Goal: Use online tool/utility: Use online tool/utility

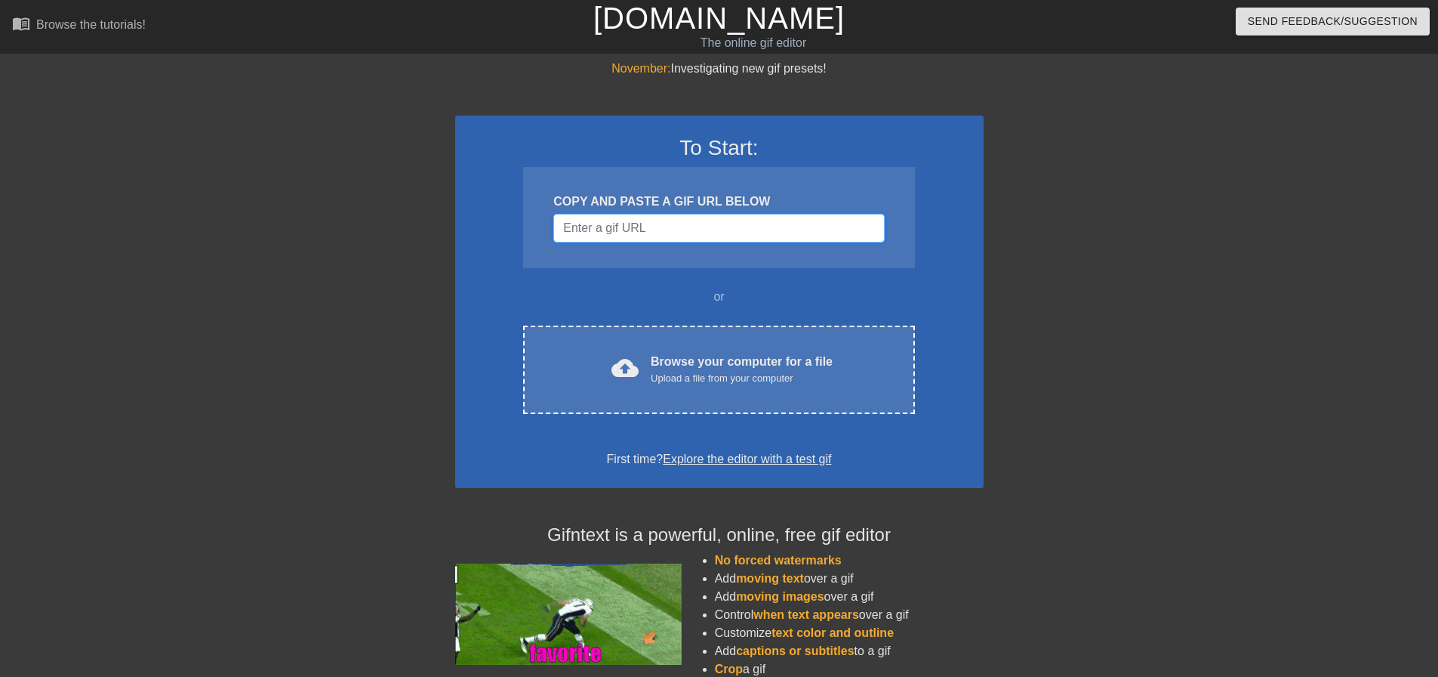
click at [737, 233] on input "Username" at bounding box center [718, 228] width 331 height 29
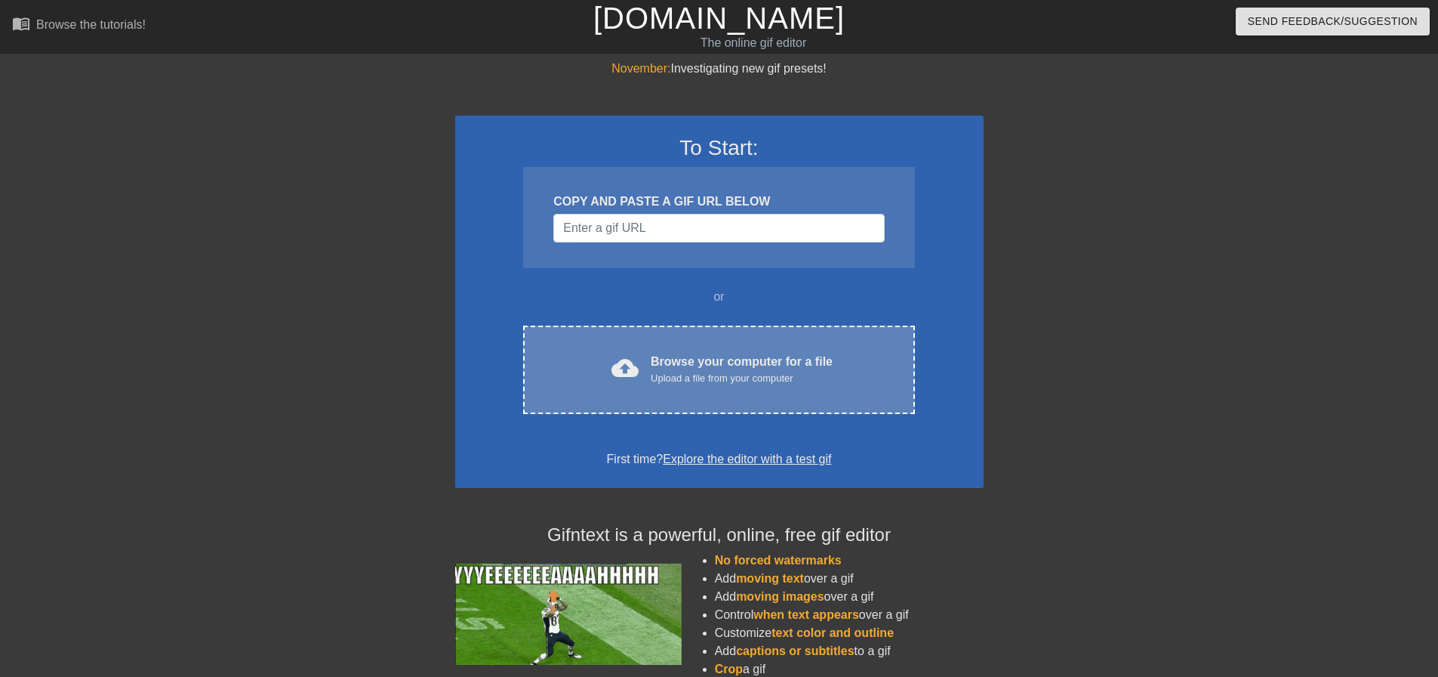
click at [711, 358] on div "Browse your computer for a file Upload a file from your computer" at bounding box center [742, 369] width 182 height 33
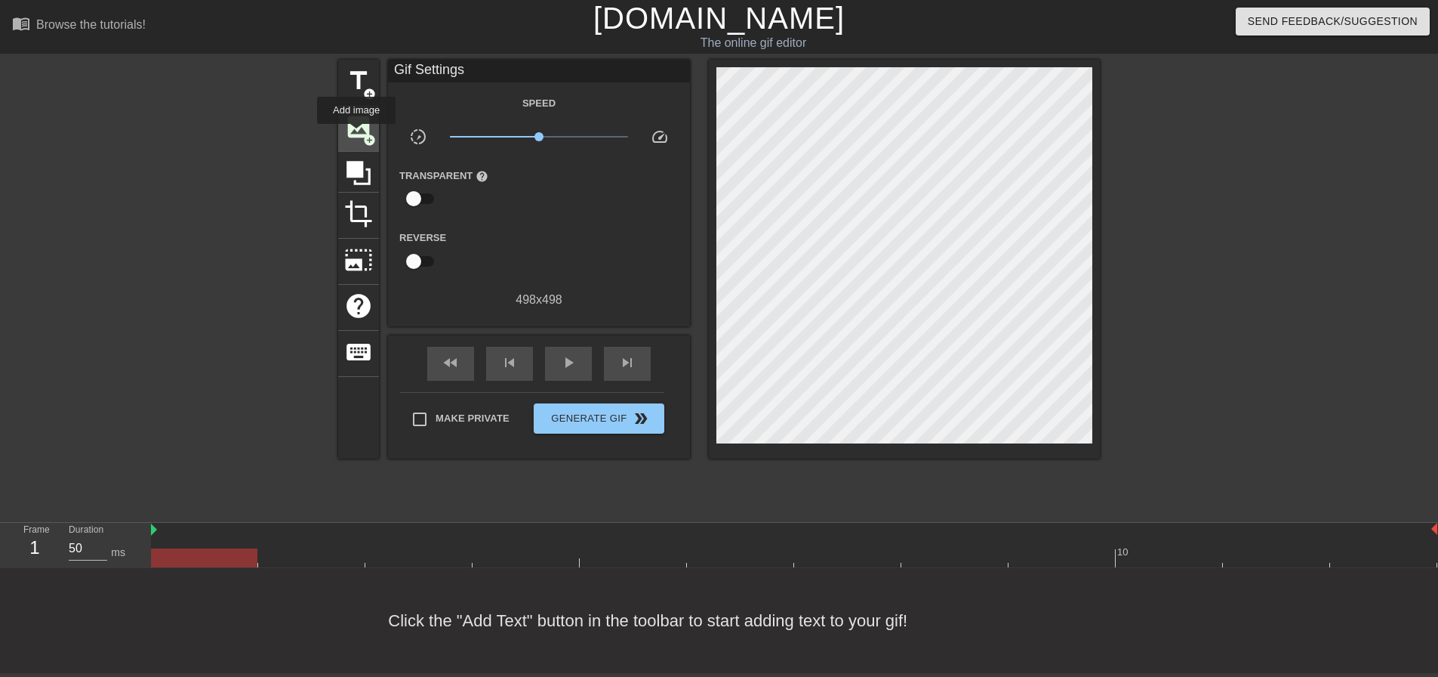
click at [356, 134] on span "image" at bounding box center [358, 127] width 29 height 29
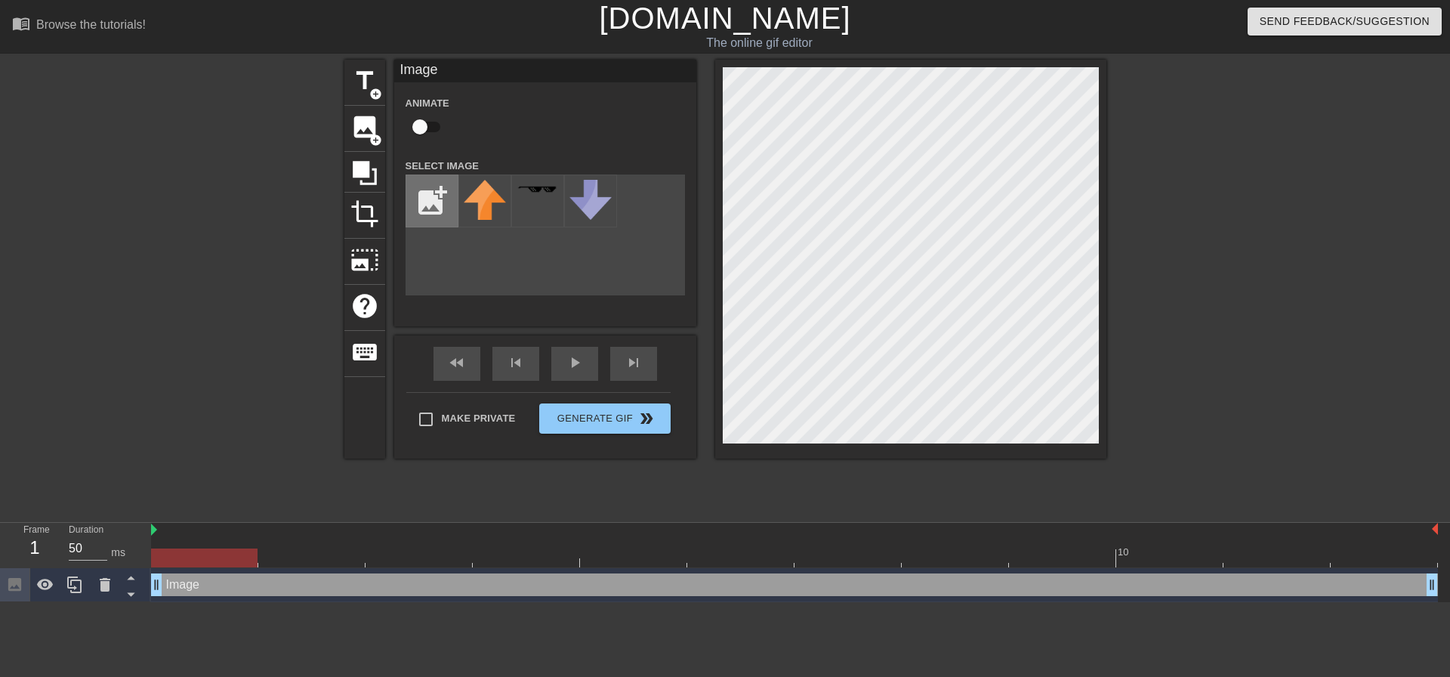
click at [442, 192] on input "file" at bounding box center [431, 200] width 51 height 51
type input "C:\fakepath\Hershey_s_Milk_Chocolate_Bar_-_CandyFavorites-3976299.webp"
click at [494, 188] on img at bounding box center [485, 188] width 42 height 17
click at [1169, 319] on div at bounding box center [1237, 286] width 227 height 453
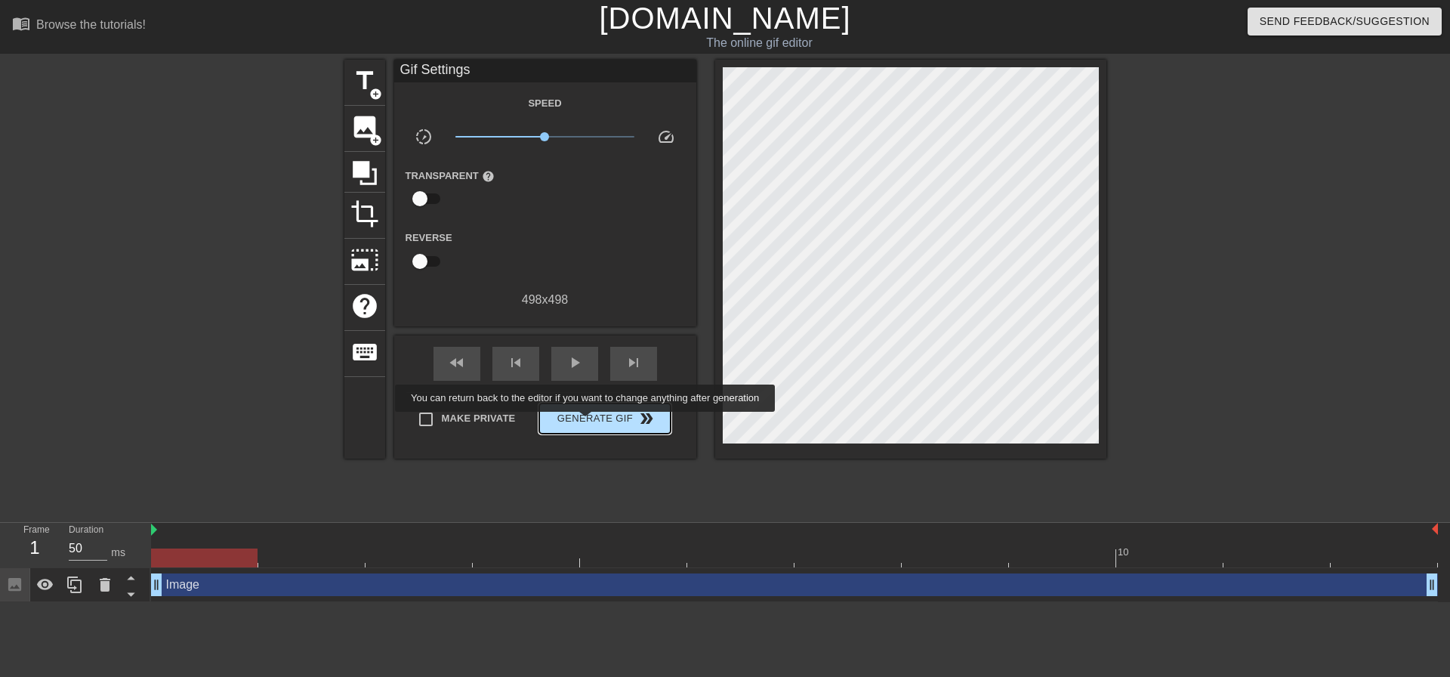
click at [587, 422] on span "Generate Gif double_arrow" at bounding box center [604, 418] width 119 height 18
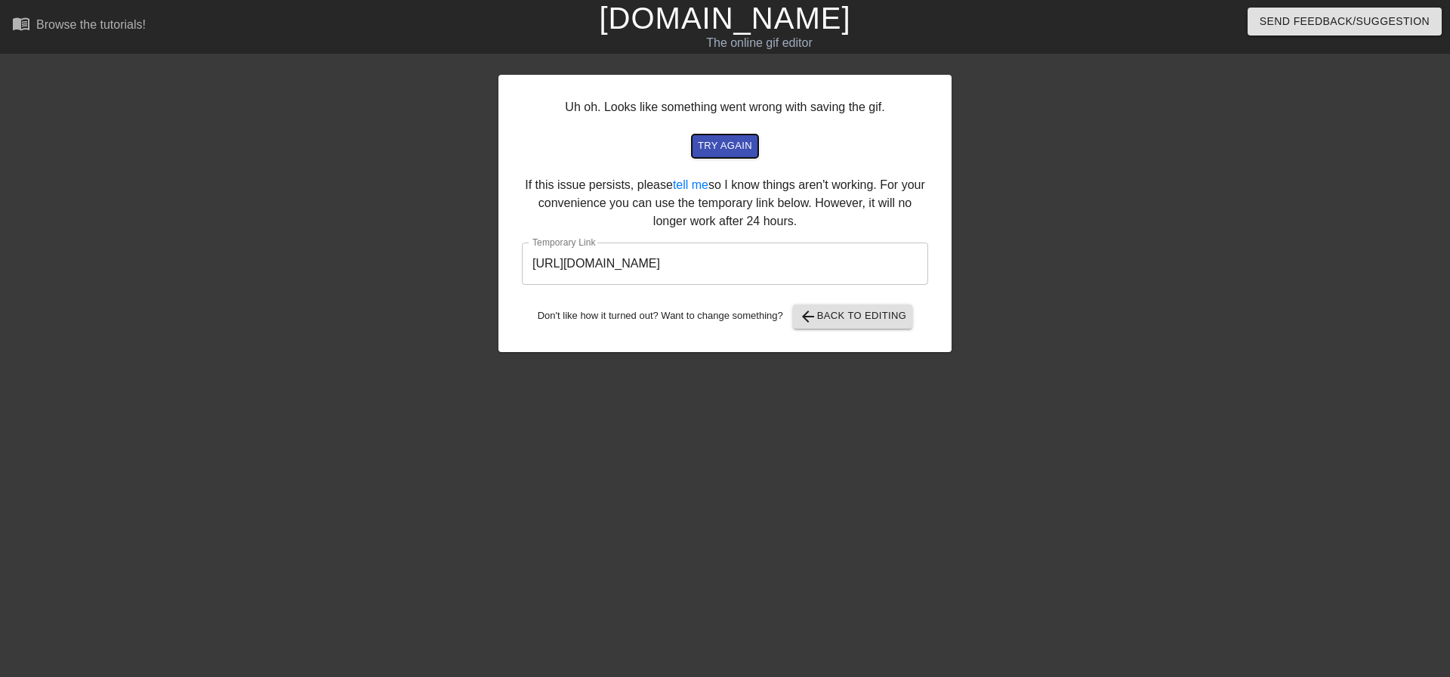
click at [734, 156] on button "try again" at bounding box center [725, 145] width 66 height 23
click at [860, 314] on span "arrow_back Back to Editing" at bounding box center [853, 316] width 108 height 18
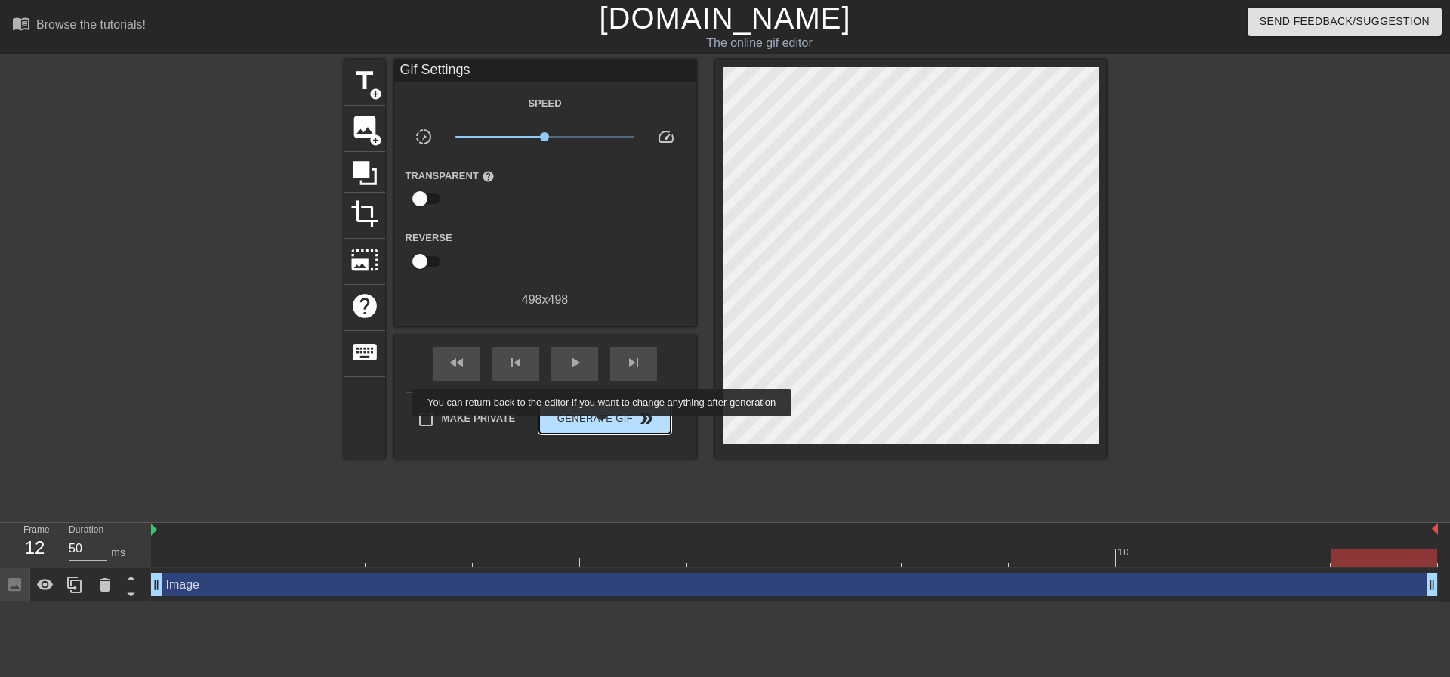
click at [603, 427] on button "Generate Gif double_arrow" at bounding box center [604, 418] width 131 height 30
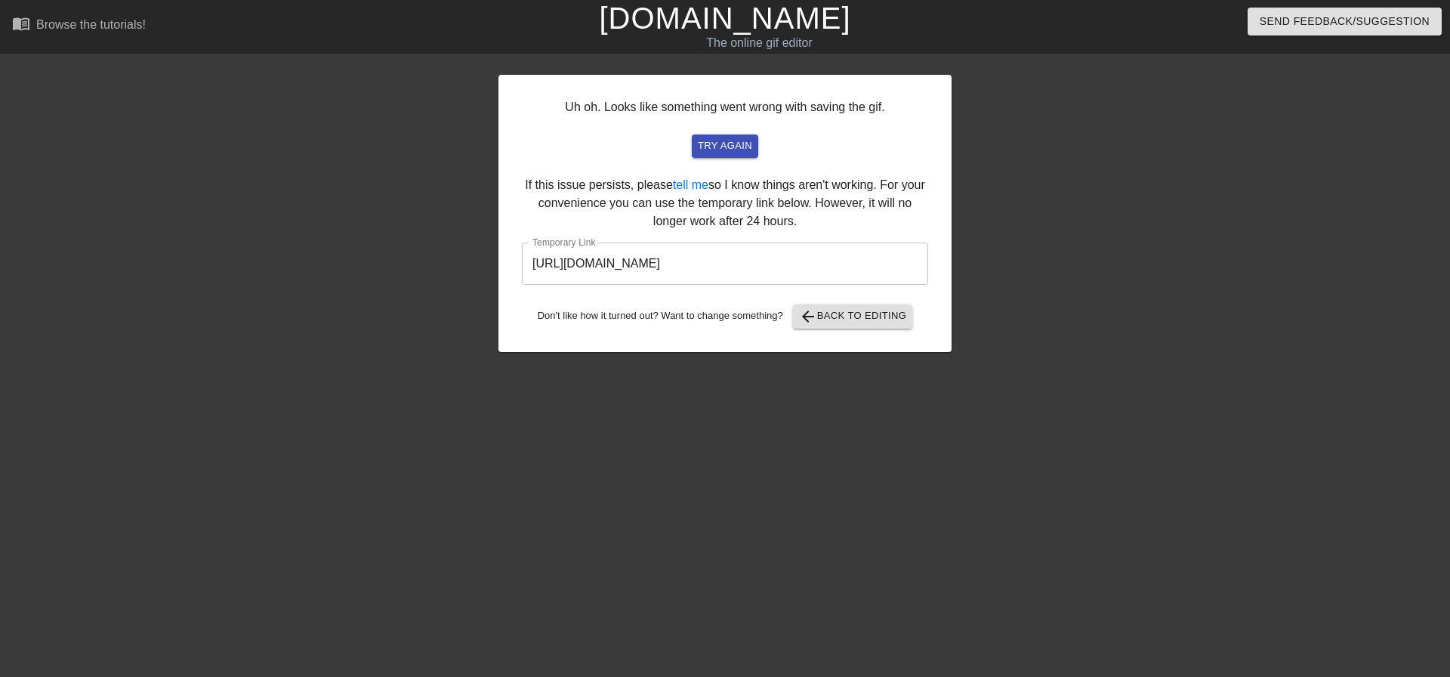
click at [594, 184] on div "Uh oh. Looks like something went wrong with saving the gif. try again If this i…" at bounding box center [724, 213] width 453 height 277
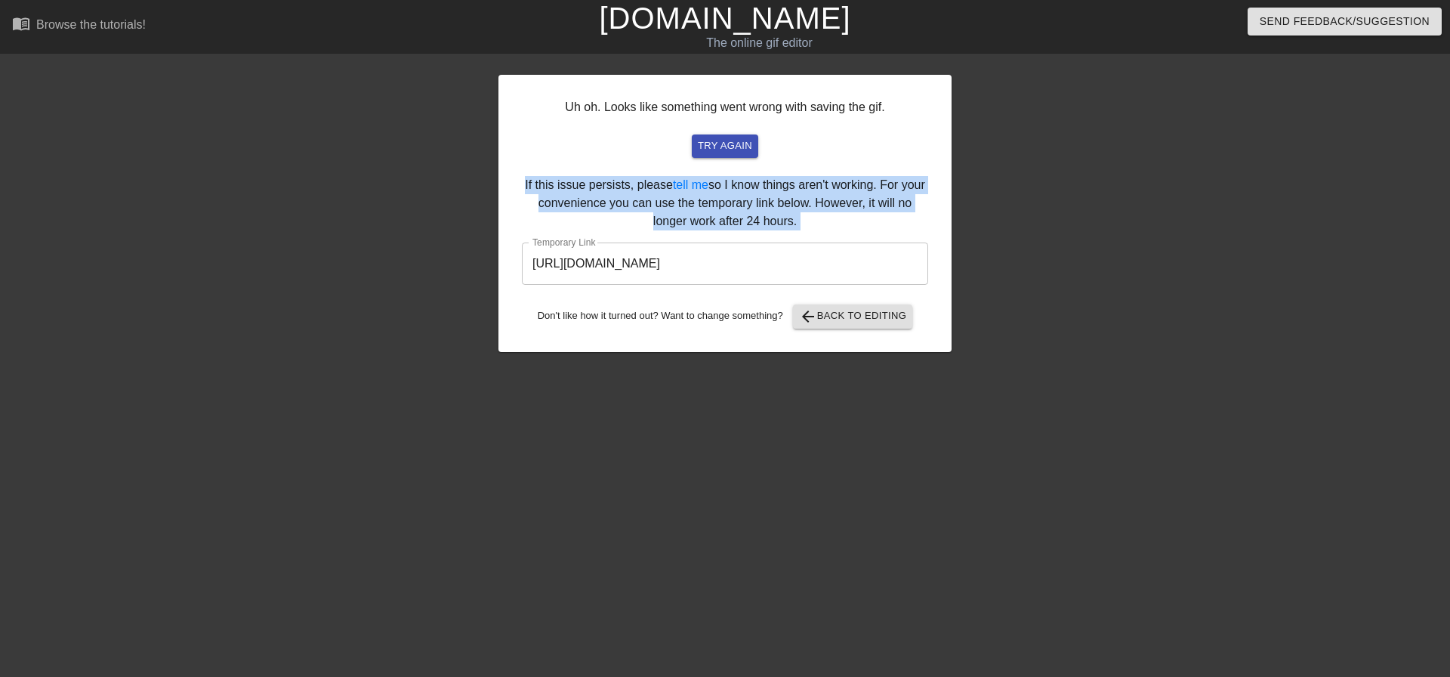
click at [594, 184] on div "Uh oh. Looks like something went wrong with saving the gif. try again If this i…" at bounding box center [724, 213] width 453 height 277
click at [849, 180] on div "Uh oh. Looks like something went wrong with saving the gif. try again If this i…" at bounding box center [724, 213] width 453 height 277
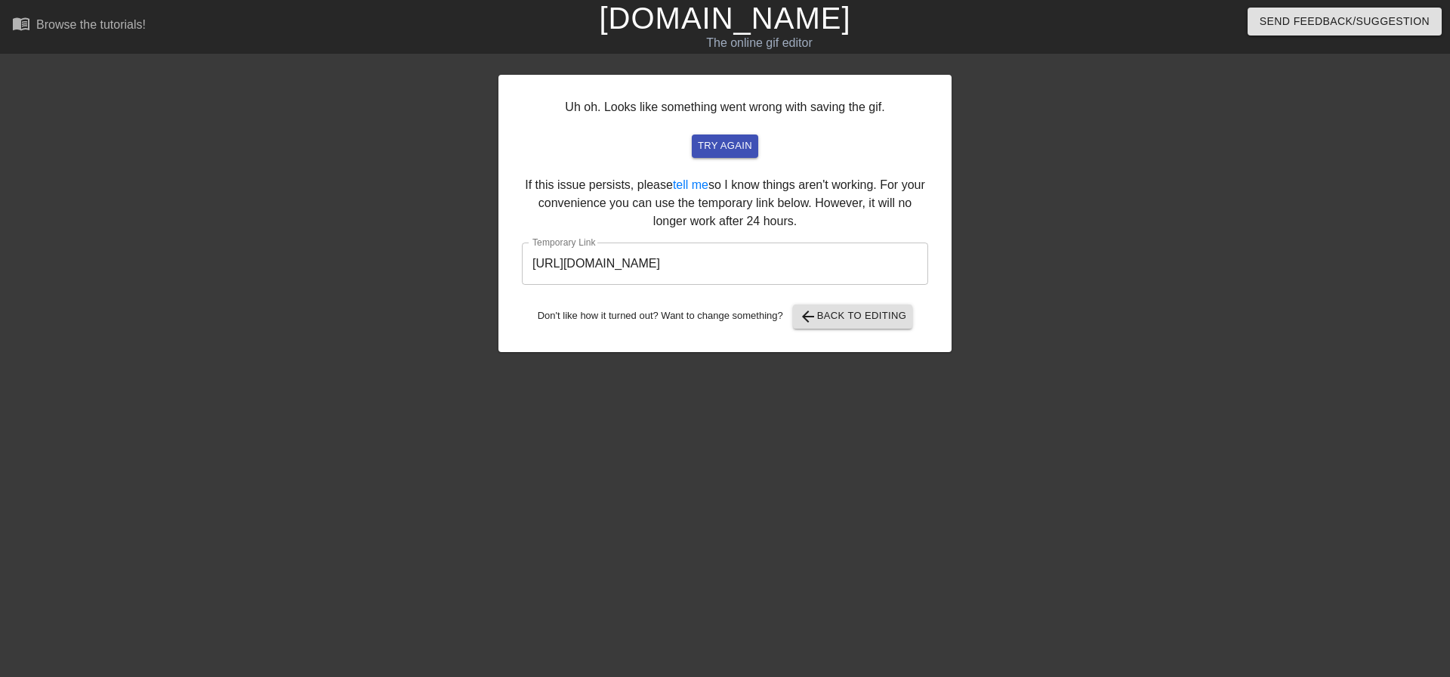
click at [679, 211] on div "Uh oh. Looks like something went wrong with saving the gif. try again If this i…" at bounding box center [724, 213] width 453 height 277
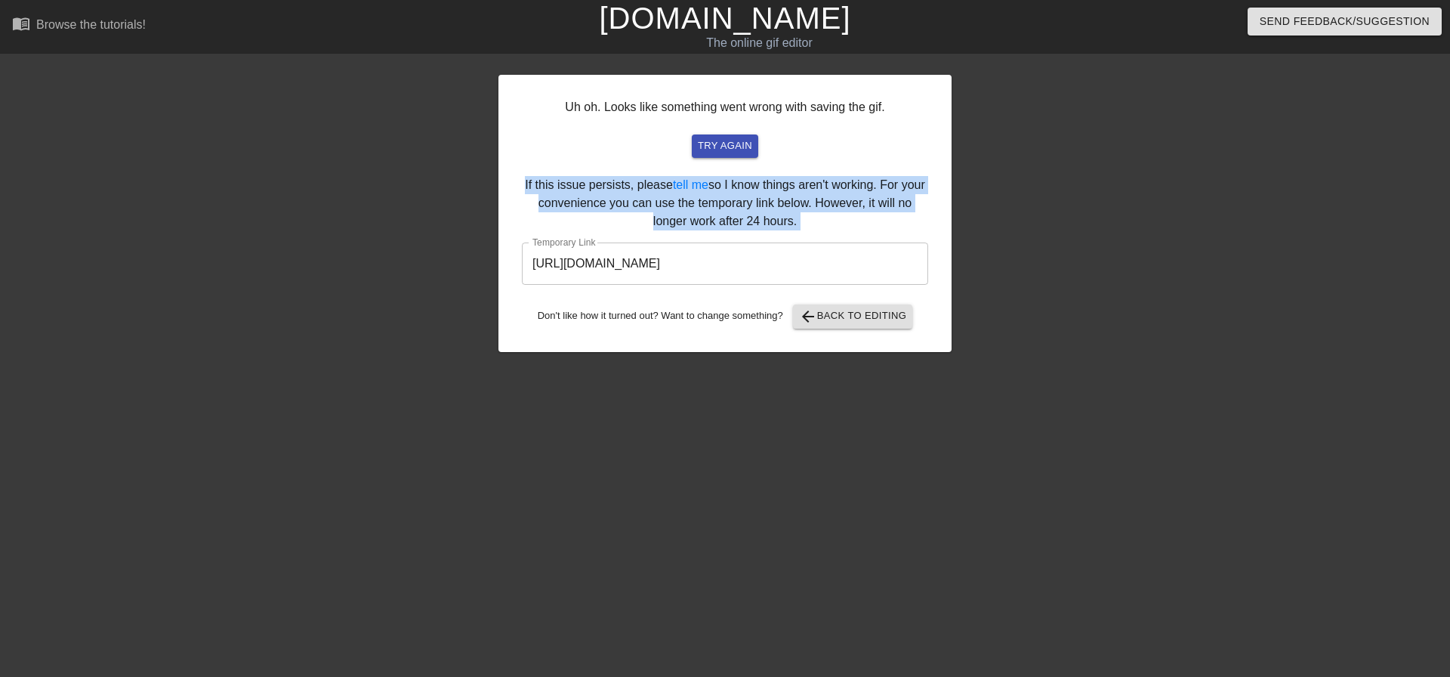
click at [679, 211] on div "Uh oh. Looks like something went wrong with saving the gif. try again If this i…" at bounding box center [724, 213] width 453 height 277
click at [726, 212] on div "Uh oh. Looks like something went wrong with saving the gif. try again If this i…" at bounding box center [724, 213] width 453 height 277
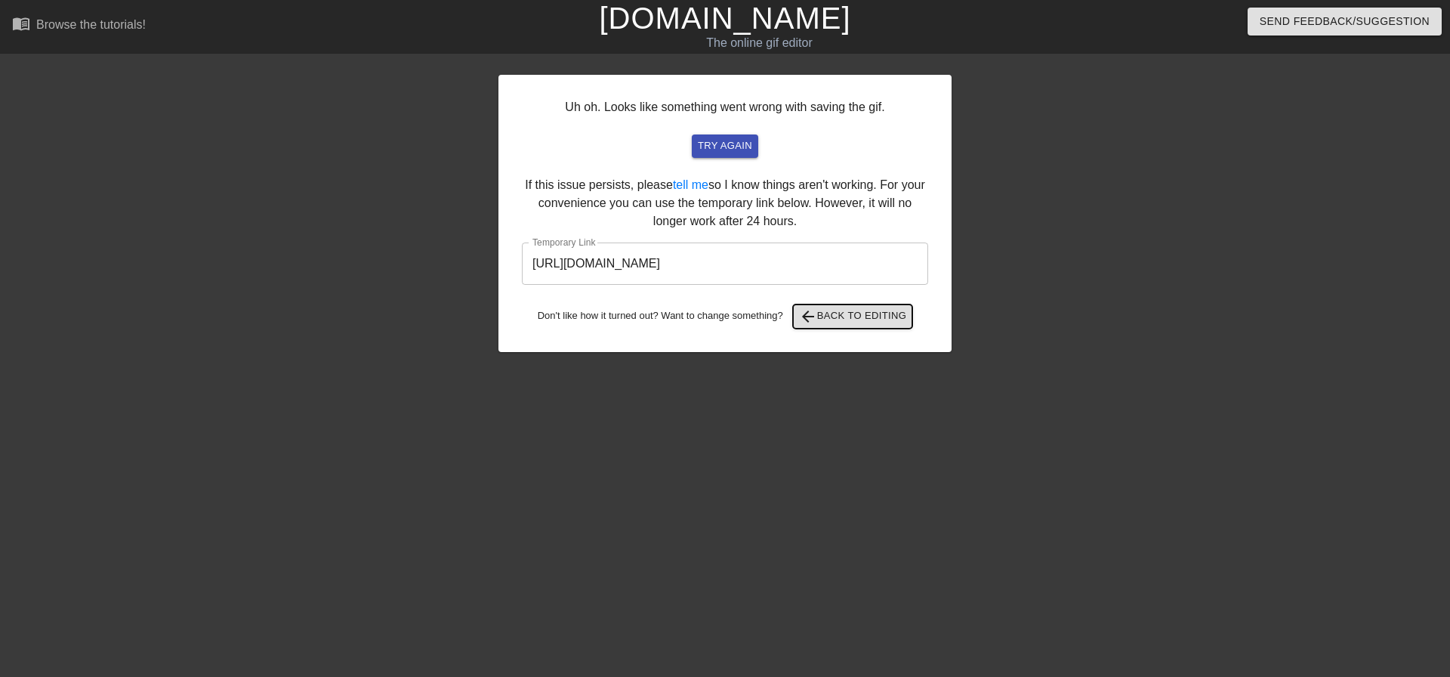
click at [834, 319] on span "arrow_back Back to Editing" at bounding box center [853, 316] width 108 height 18
